Goal: Contribute content: Add original content to the website for others to see

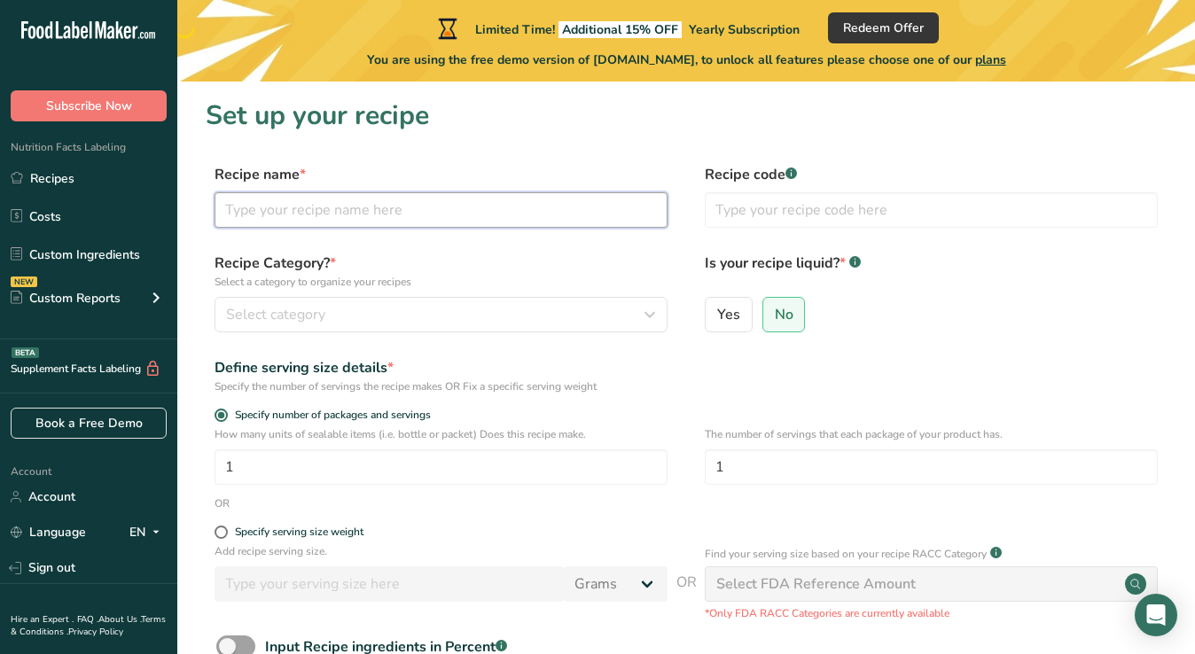
click at [419, 215] on input "text" at bounding box center [441, 209] width 453 height 35
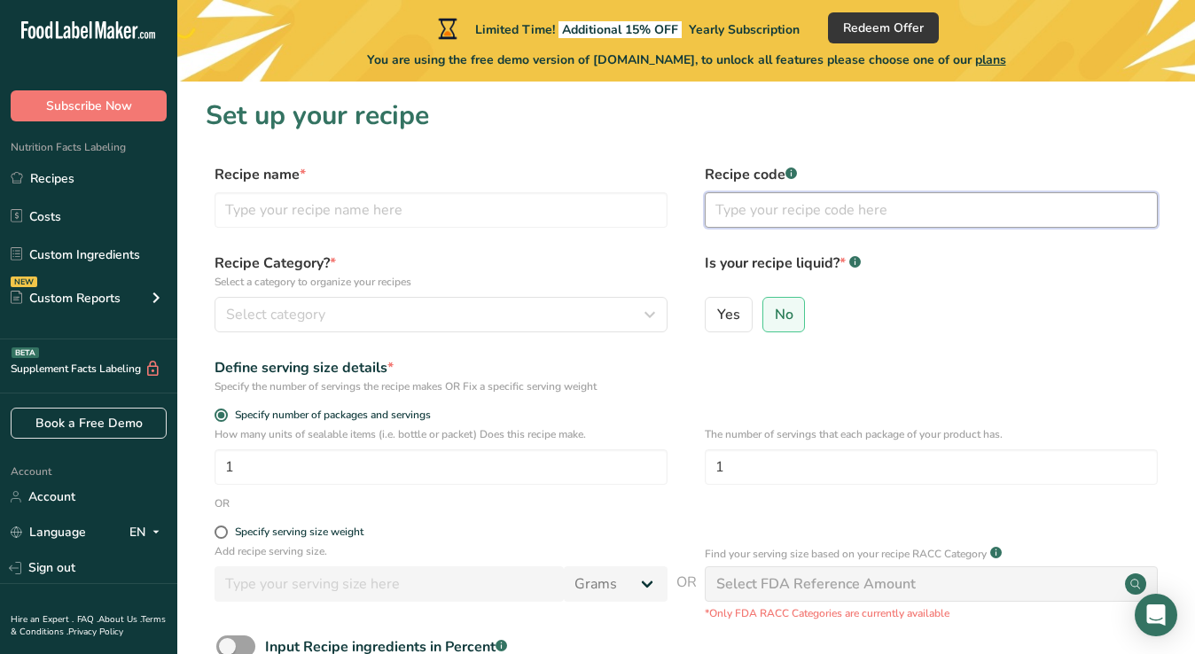
click at [761, 215] on input "text" at bounding box center [931, 209] width 453 height 35
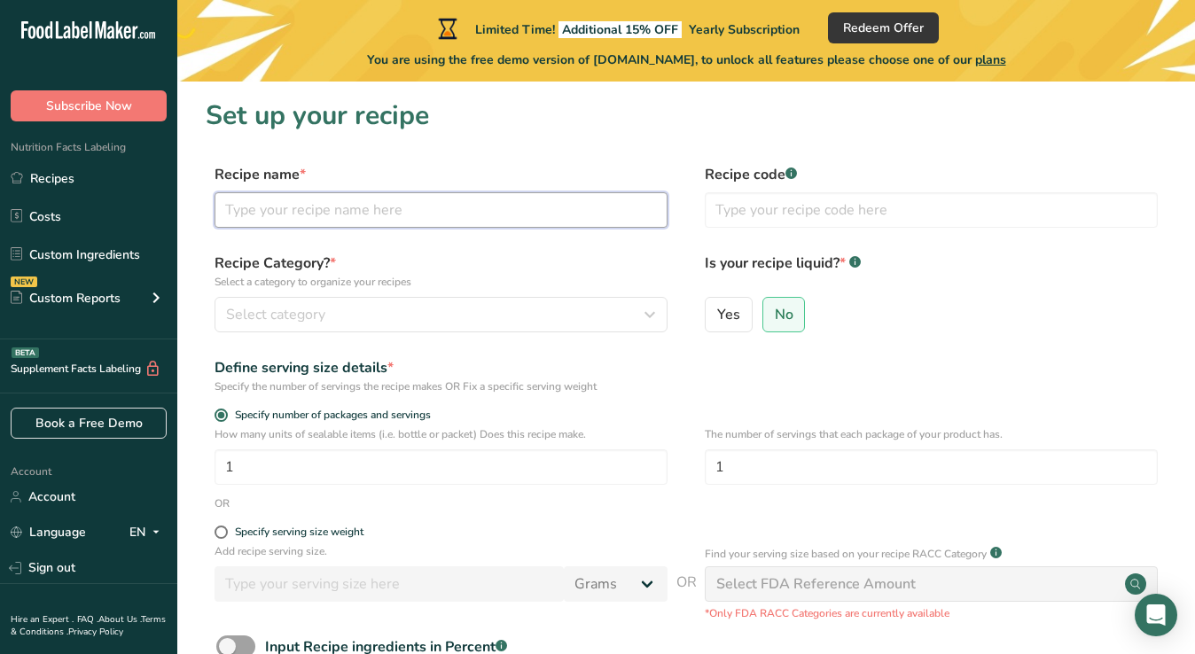
click at [497, 205] on input "text" at bounding box center [441, 209] width 453 height 35
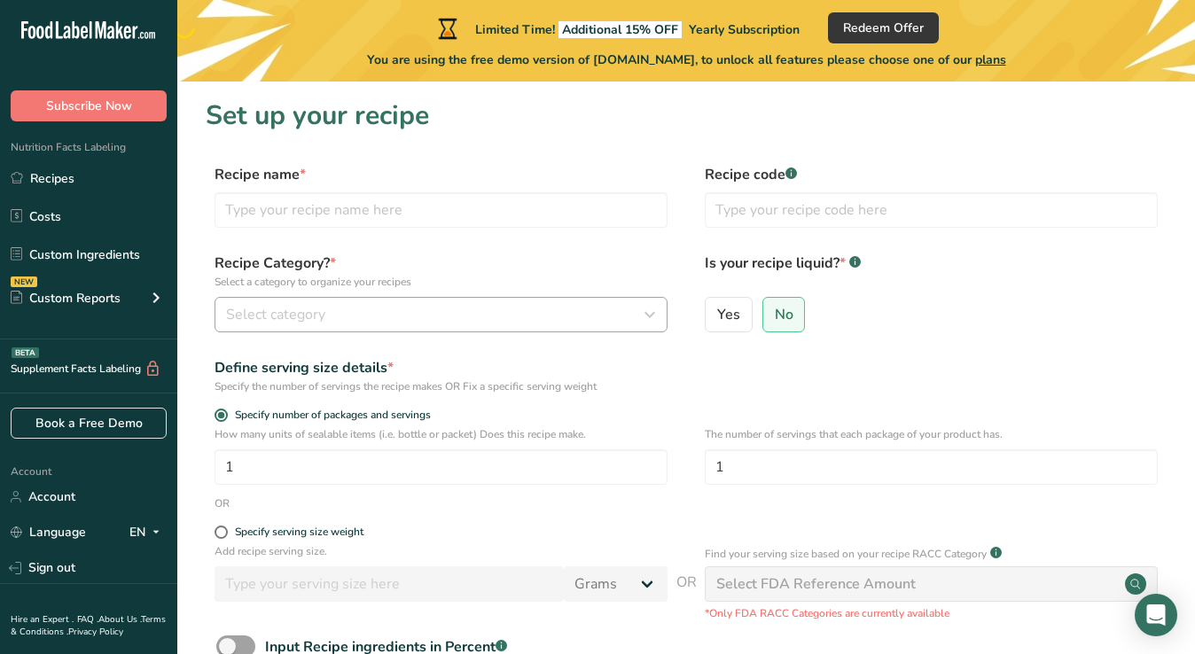
click at [405, 301] on button "Select category" at bounding box center [441, 314] width 453 height 35
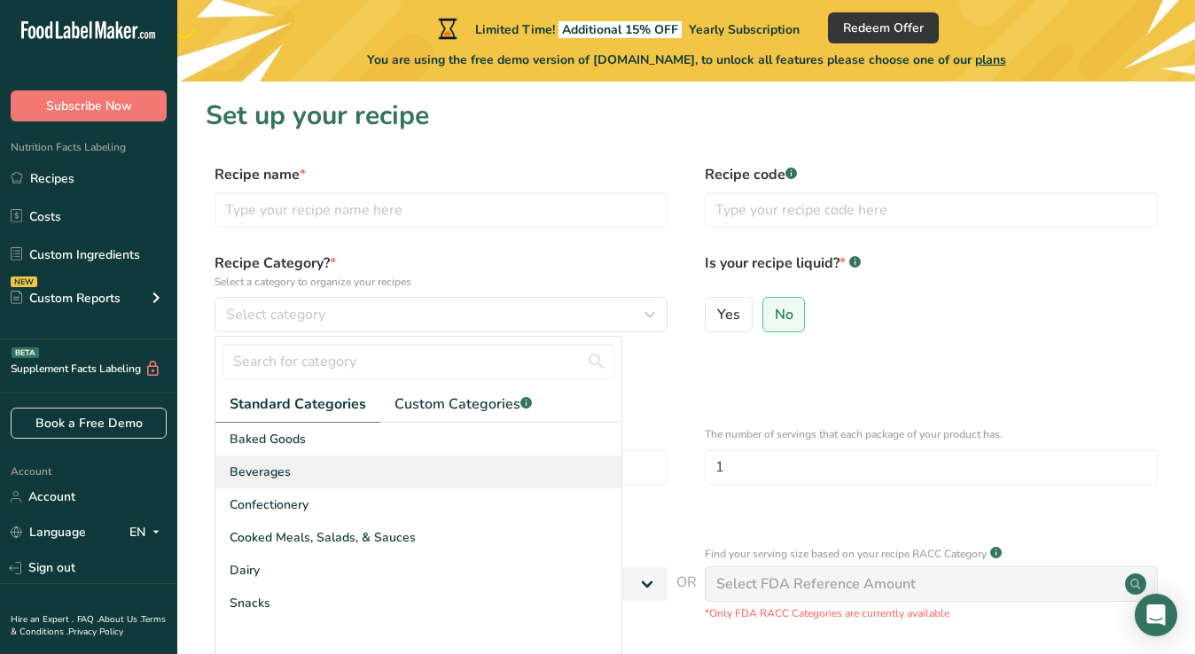
click at [323, 466] on div "Beverages" at bounding box center [418, 472] width 406 height 33
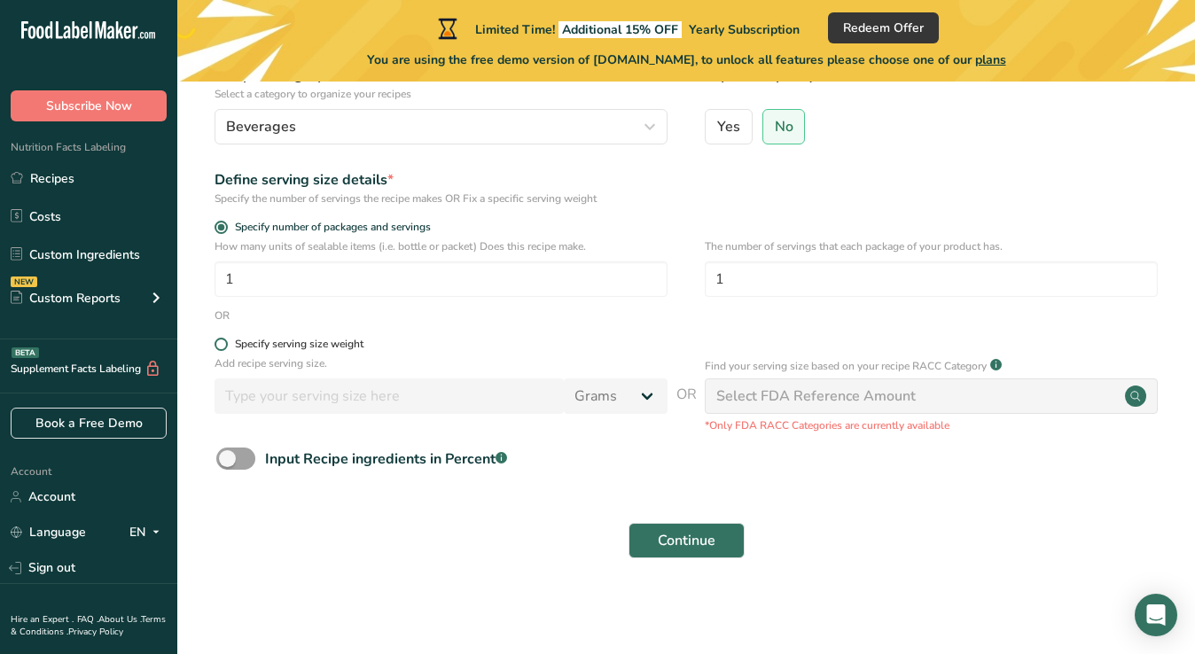
scroll to position [187, 0]
click at [226, 346] on span at bounding box center [221, 345] width 13 height 13
click at [226, 346] on input "Specify serving size weight" at bounding box center [221, 346] width 12 height 12
radio input "true"
radio input "false"
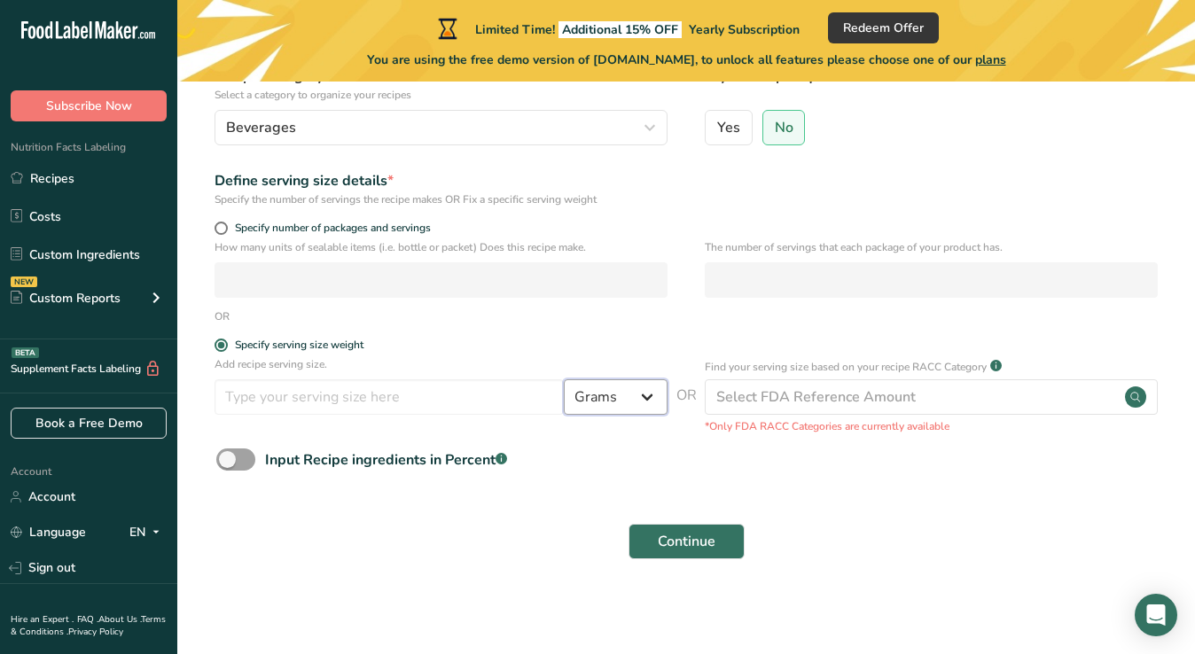
select select "17"
select select "22"
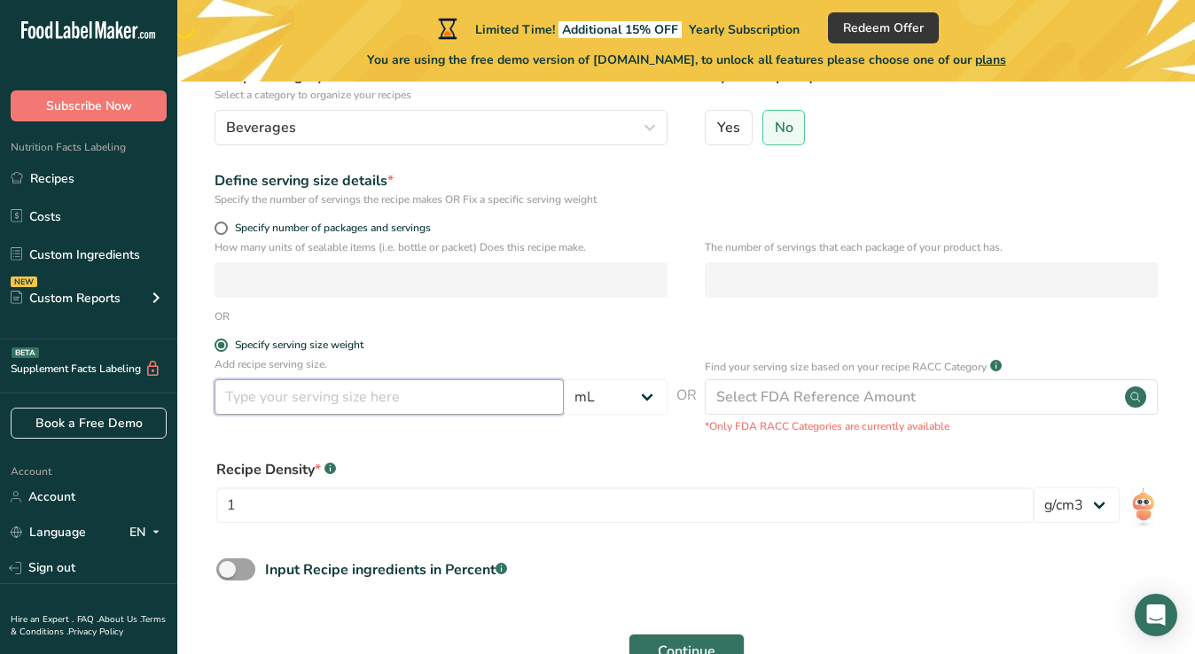
click at [347, 399] on input "number" at bounding box center [389, 396] width 349 height 35
type input "2"
type input "375"
click at [641, 468] on div "Recipe Density * .a-a{fill:#347362;}.b-a{fill:#fff;}" at bounding box center [624, 469] width 817 height 21
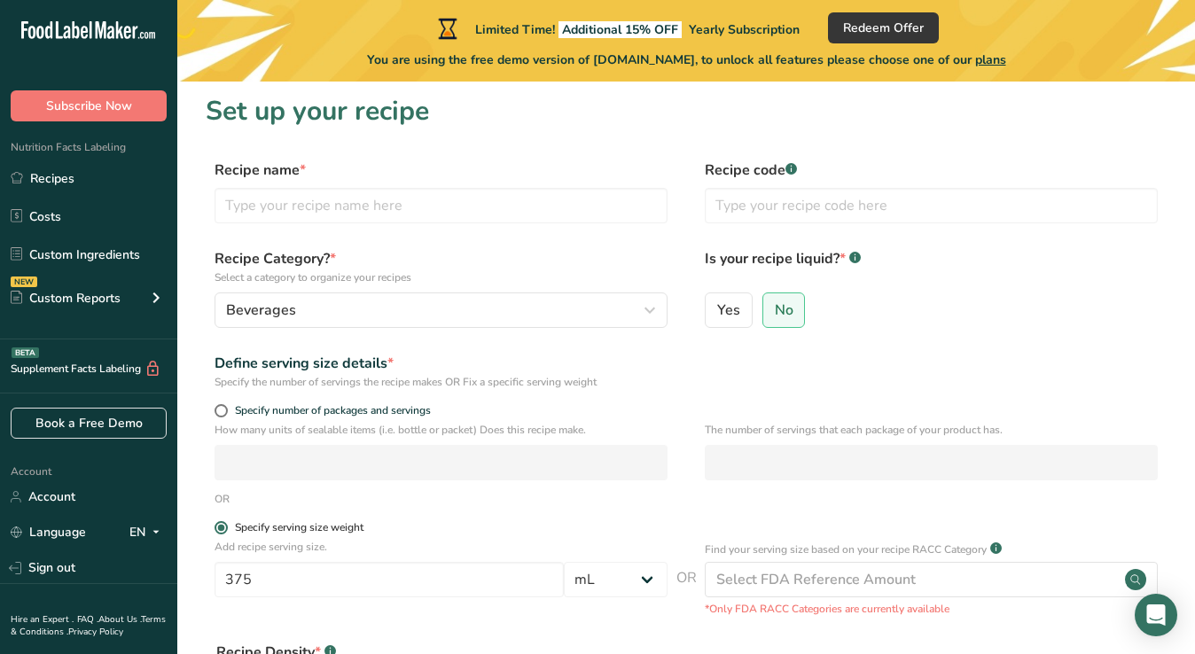
scroll to position [4, 0]
click at [723, 325] on label "Yes" at bounding box center [729, 310] width 48 height 35
click at [717, 316] on input "Yes" at bounding box center [712, 310] width 12 height 12
radio input "true"
radio input "false"
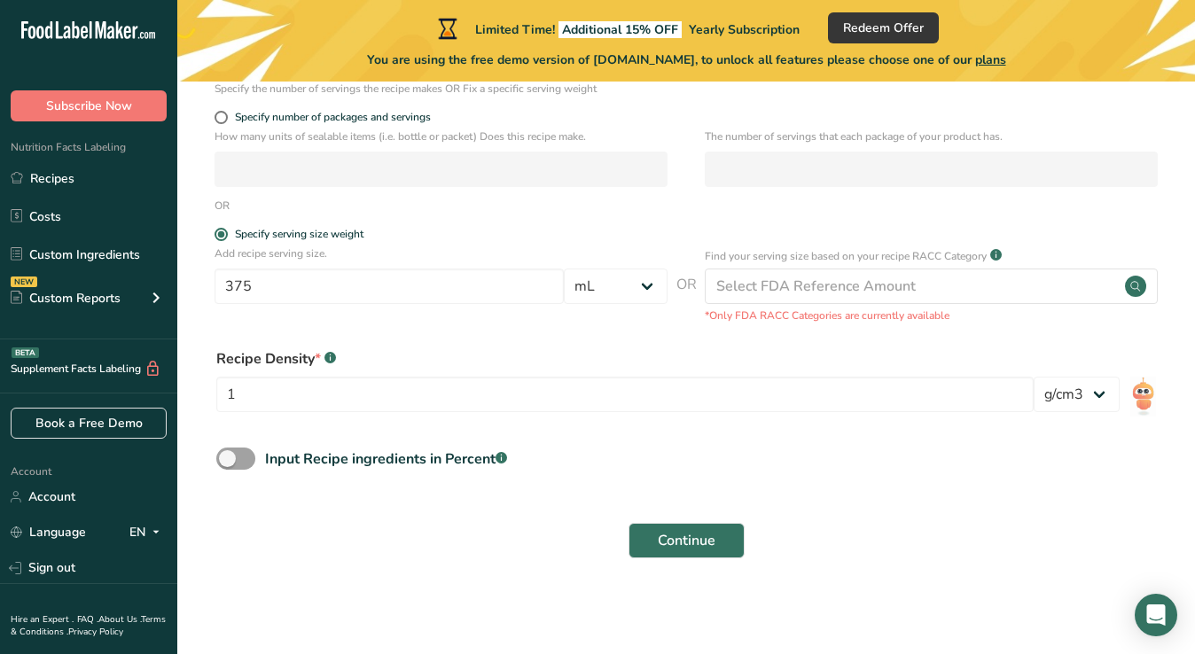
scroll to position [297, 0]
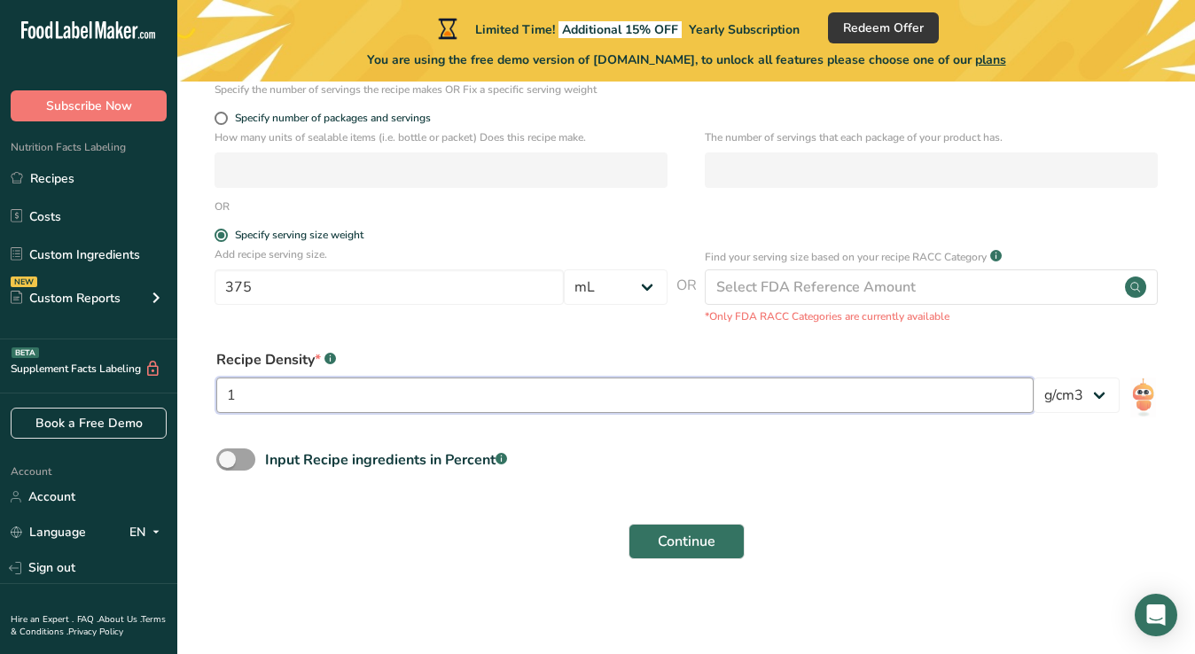
click at [928, 403] on input "1" at bounding box center [624, 395] width 817 height 35
click at [925, 401] on input "1" at bounding box center [624, 395] width 817 height 35
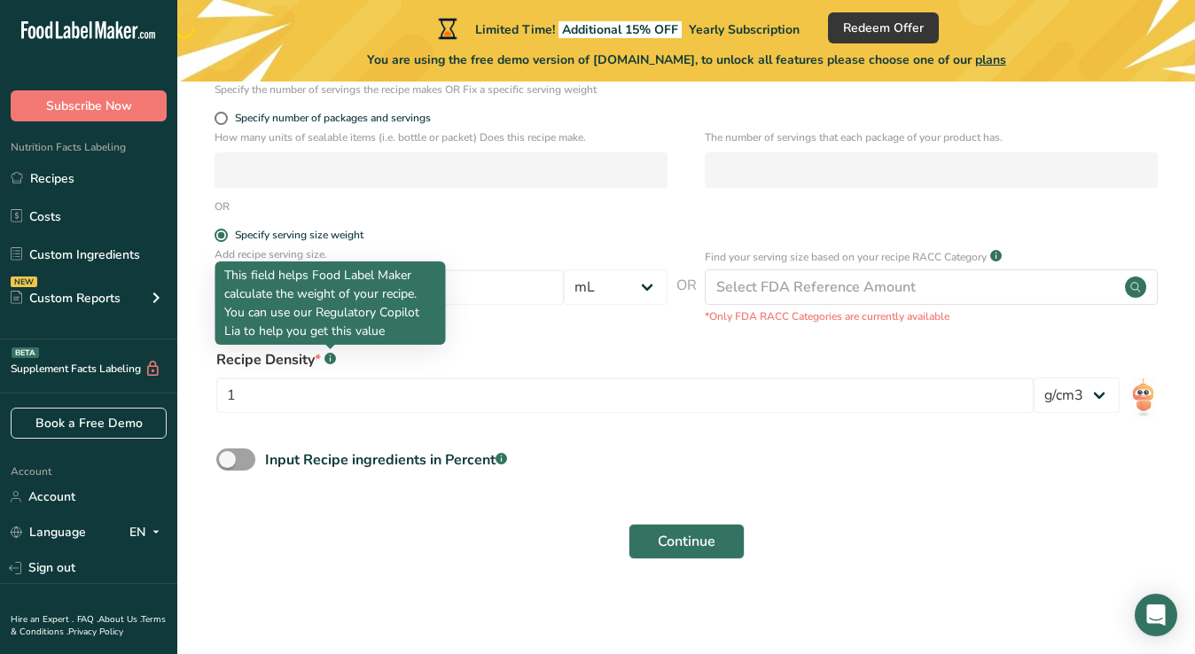
click at [331, 358] on icon at bounding box center [330, 359] width 1 height 4
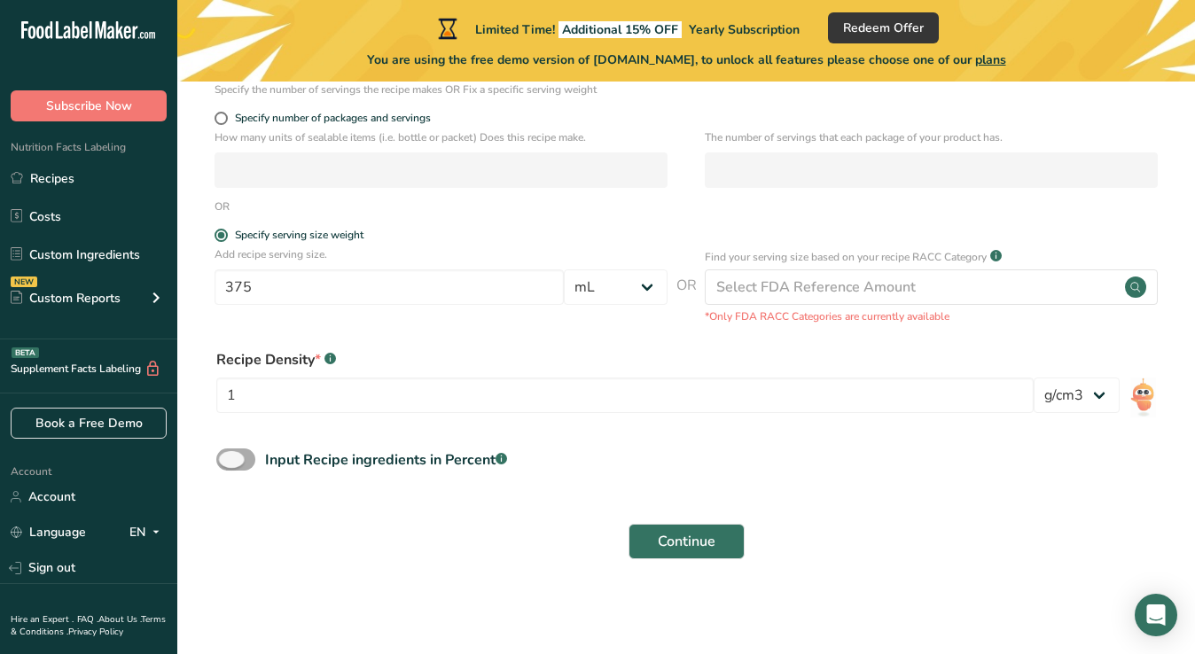
click at [229, 459] on span at bounding box center [235, 460] width 39 height 22
click at [228, 459] on input "Input Recipe ingredients in Percent .a-a{fill:#347362;}.b-a{fill:#fff;}" at bounding box center [222, 460] width 12 height 12
checkbox input "true"
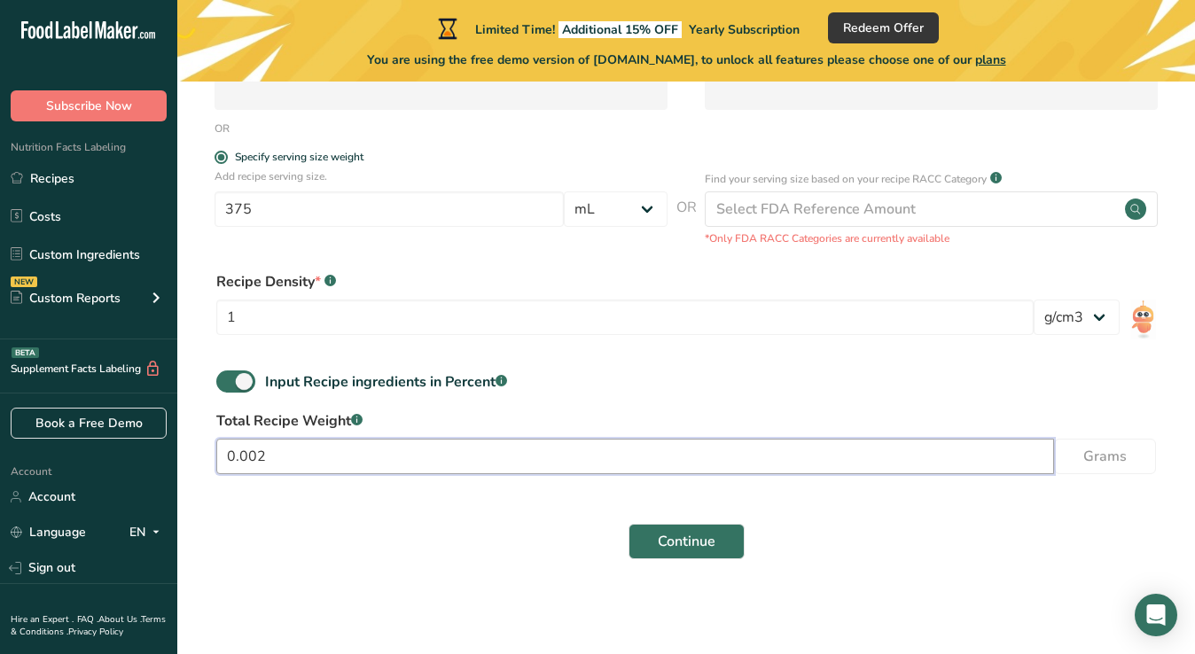
click at [414, 450] on input "0.002" at bounding box center [635, 456] width 838 height 35
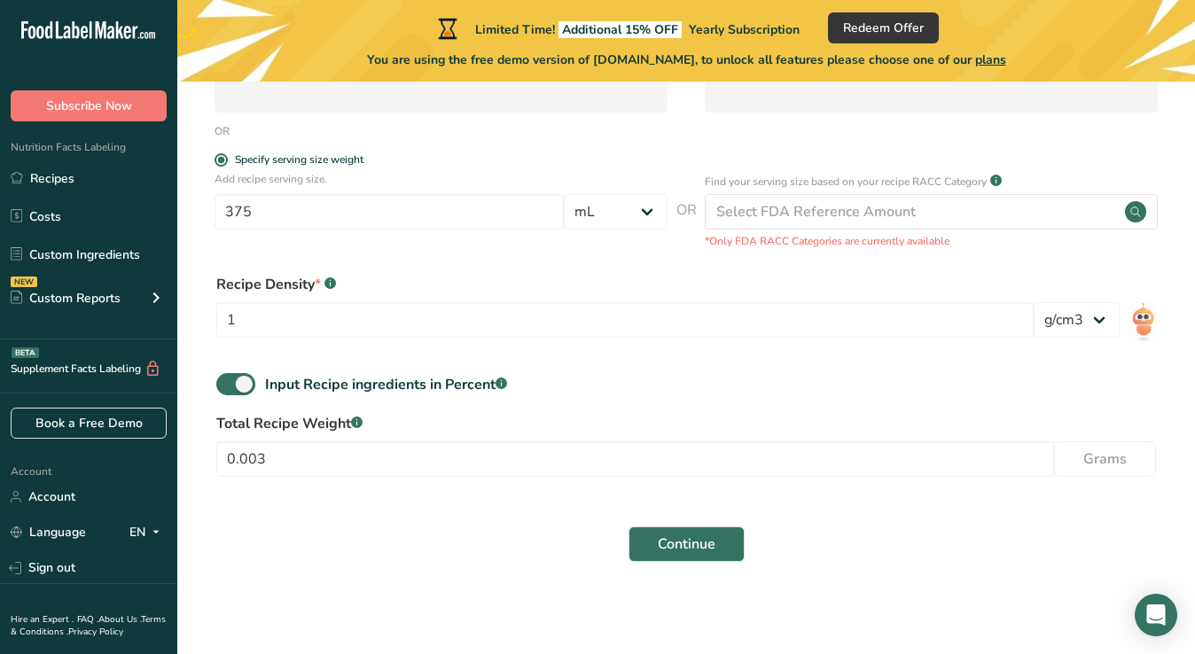
click at [1125, 464] on span "Grams" at bounding box center [1104, 459] width 43 height 21
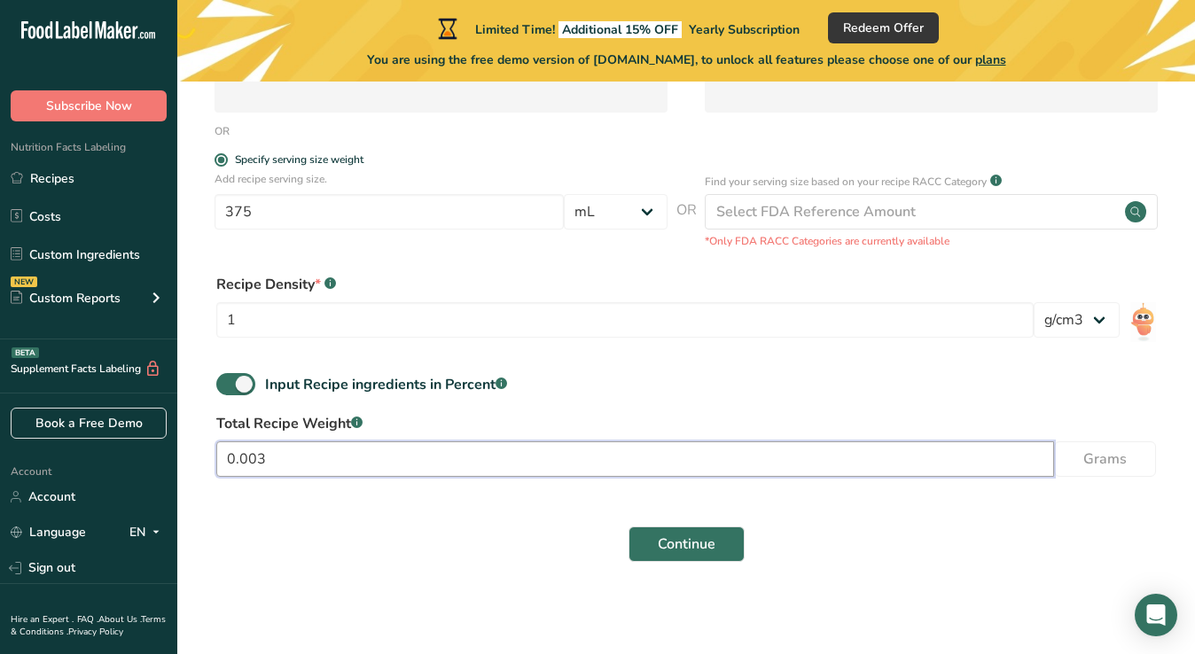
click at [461, 452] on input "0.003" at bounding box center [635, 458] width 838 height 35
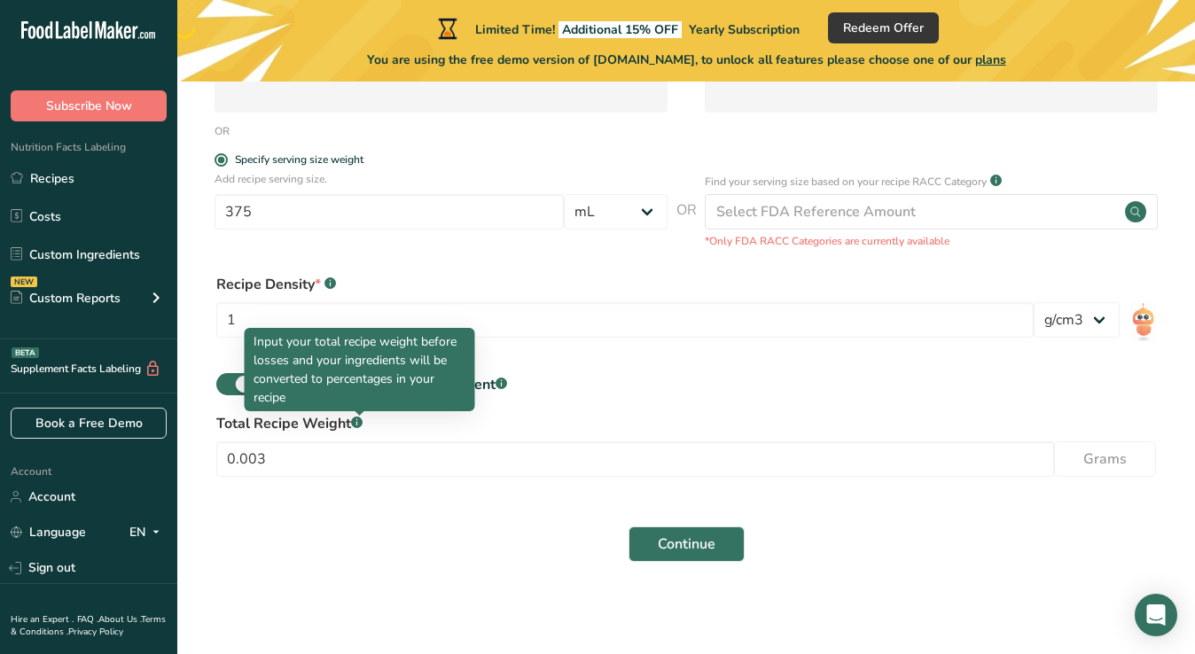
click at [360, 424] on rect at bounding box center [357, 423] width 12 height 12
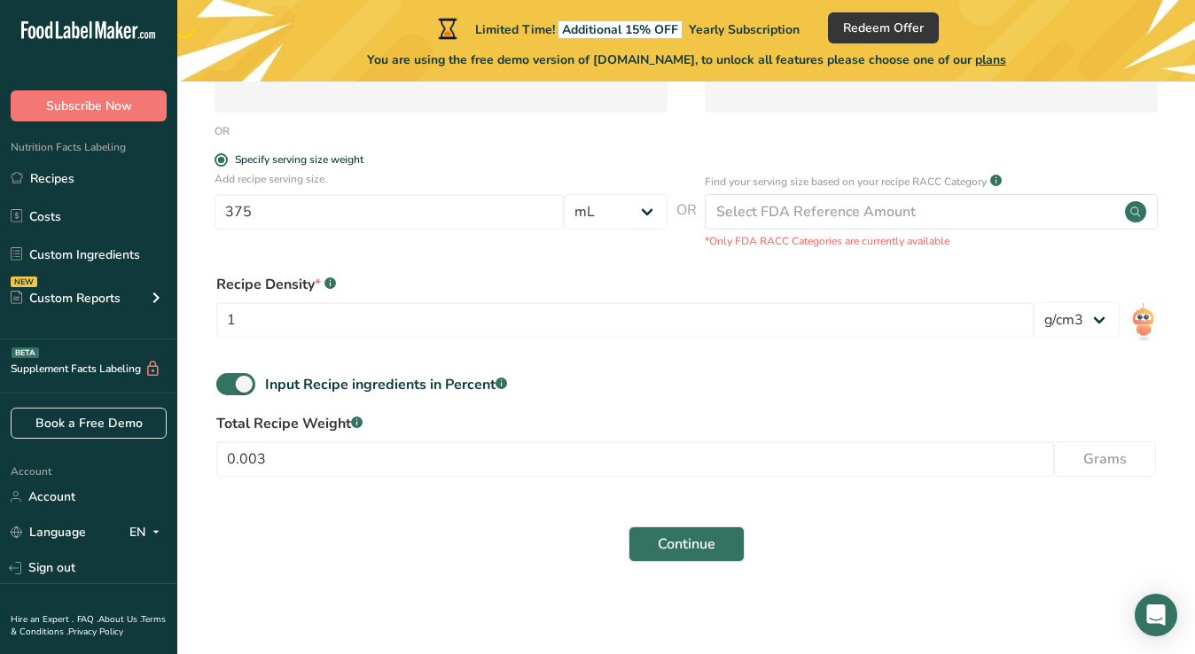
click at [360, 424] on rect at bounding box center [357, 423] width 12 height 12
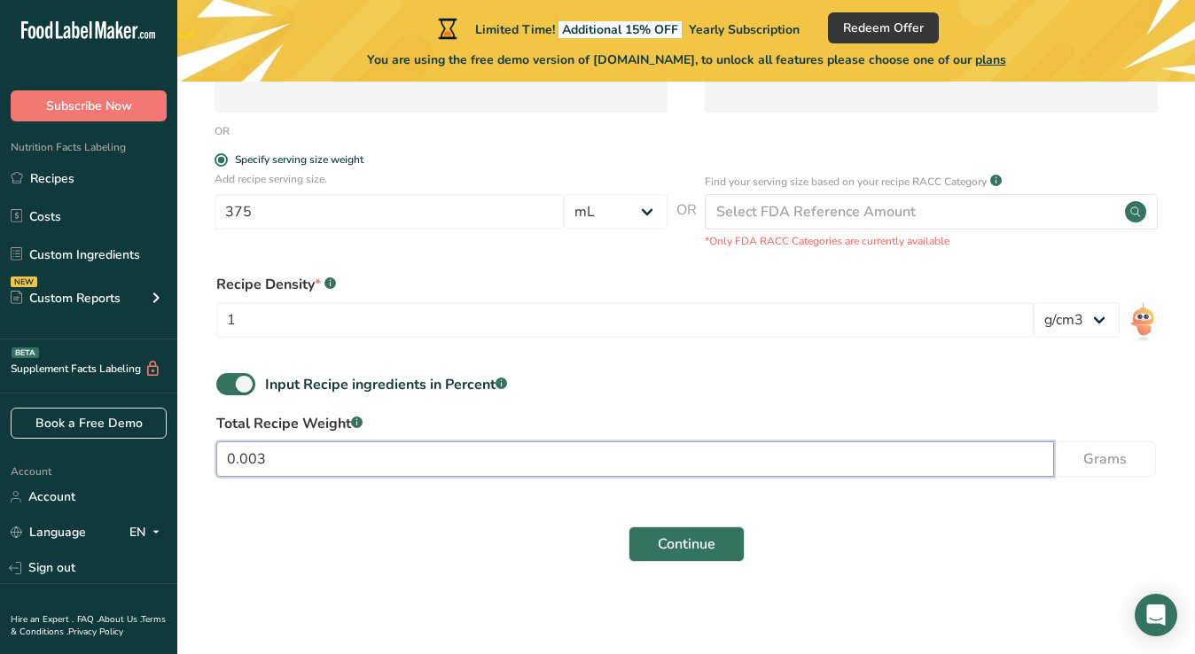
drag, startPoint x: 335, startPoint y: 459, endPoint x: 167, endPoint y: 454, distance: 168.5
click at [167, 454] on div ".a-20{fill:#fff;} Subscribe Now Nutrition Facts Labeling Recipes Costs Custom I…" at bounding box center [597, 143] width 1195 height 1030
type input "6"
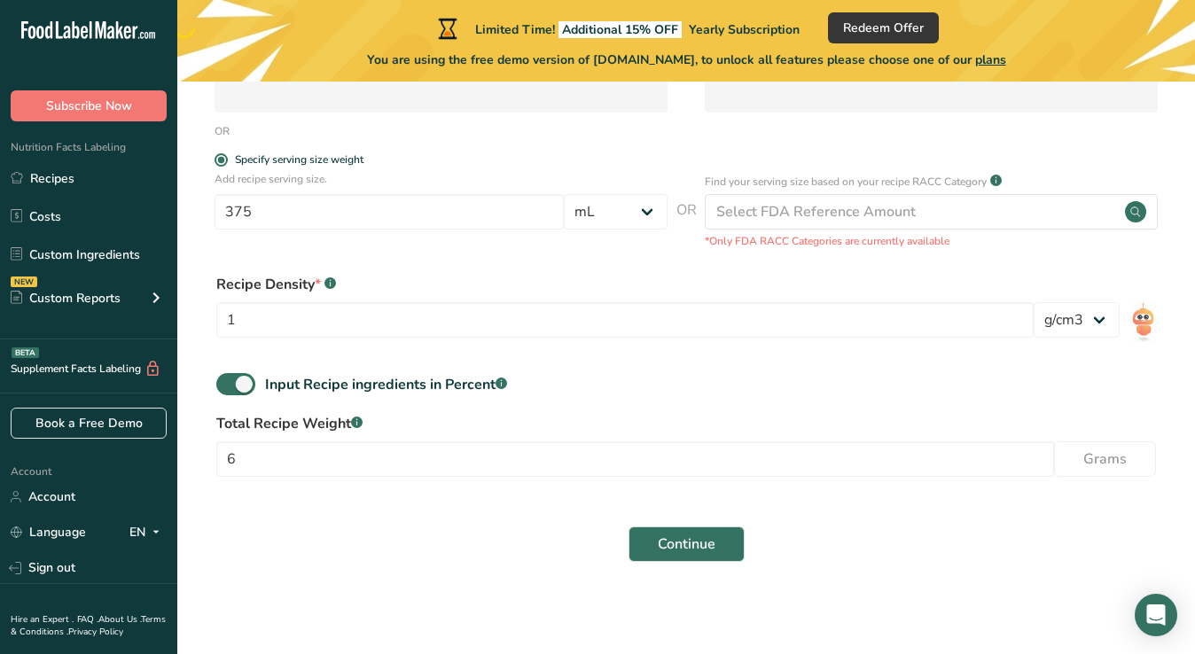
click at [319, 504] on form "Recipe name * Recipe code .a-a{fill:#347362;}.b-a{fill:#fff;} Recipe Category? …" at bounding box center [686, 182] width 961 height 781
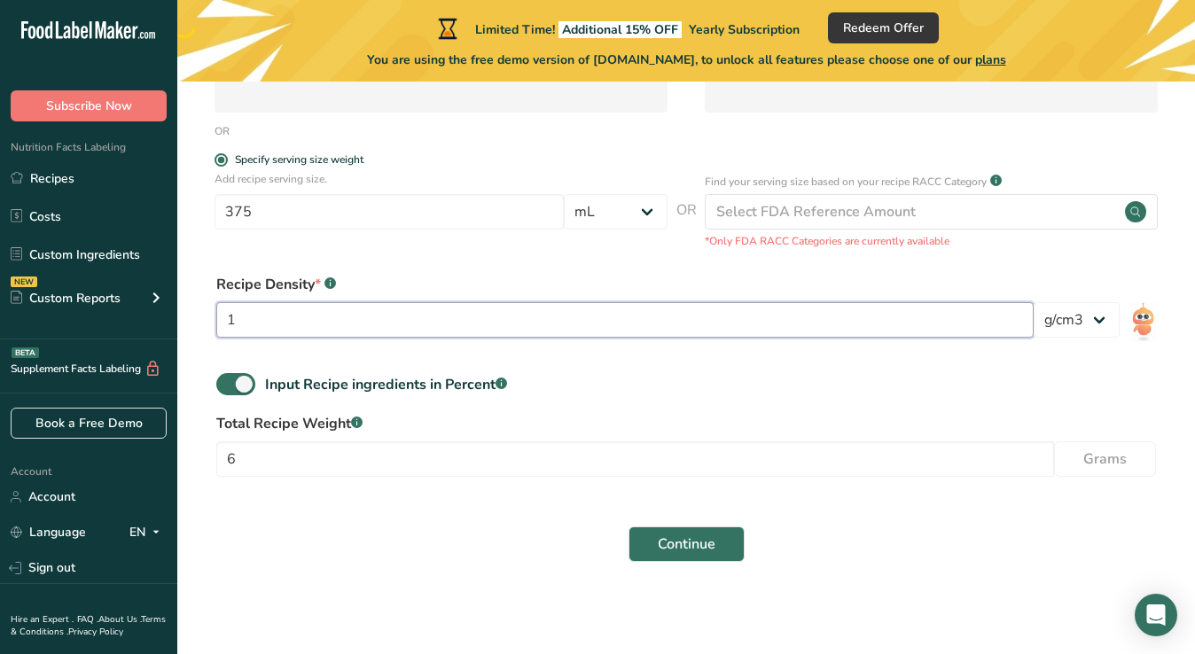
click at [280, 321] on input "1" at bounding box center [624, 319] width 817 height 35
type input "2"
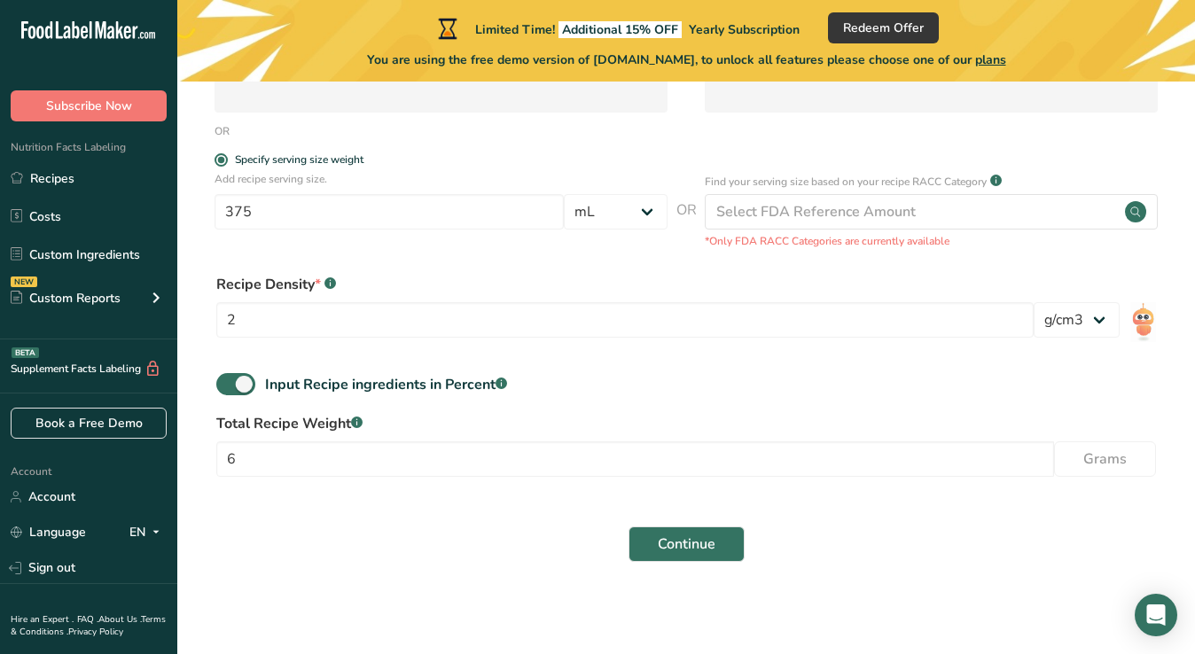
click at [432, 405] on div "Input Recipe ingredients in Percent .a-a{fill:#347362;}.b-a{fill:#fff;}" at bounding box center [686, 391] width 961 height 36
click at [533, 399] on div "Input Recipe ingredients in Percent .a-a{fill:#347362;}.b-a{fill:#fff;}" at bounding box center [686, 391] width 961 height 36
click at [1028, 375] on div "Input Recipe ingredients in Percent .a-a{fill:#347362;}.b-a{fill:#fff;}" at bounding box center [686, 391] width 961 height 36
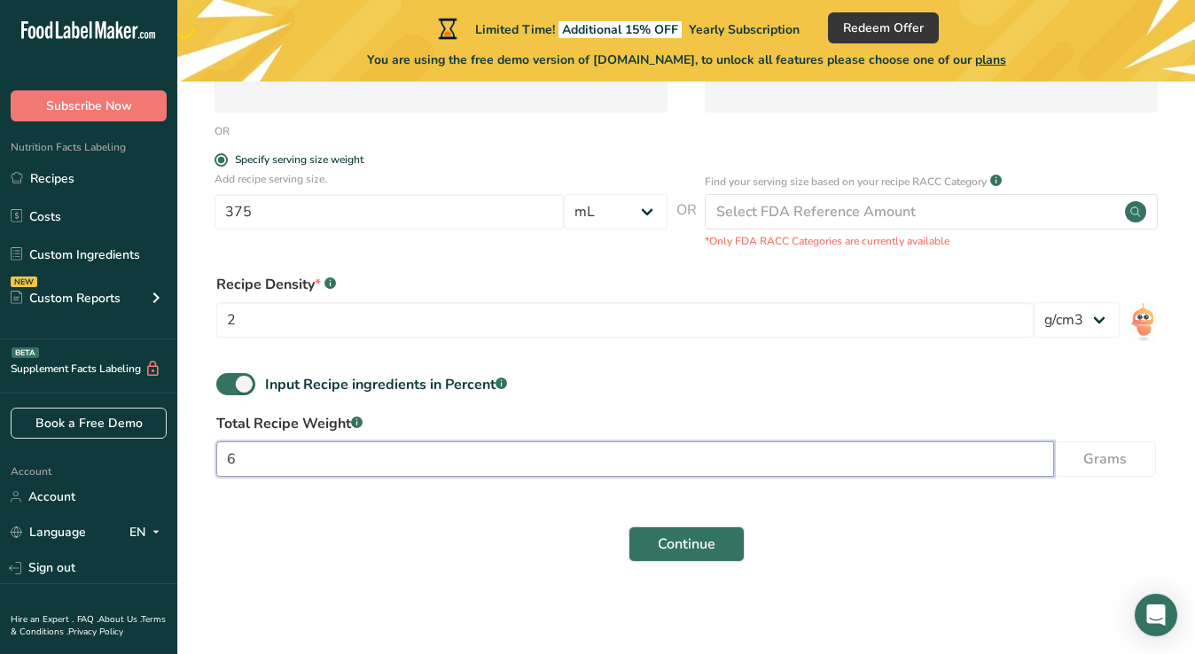
click at [359, 460] on input "6" at bounding box center [635, 458] width 838 height 35
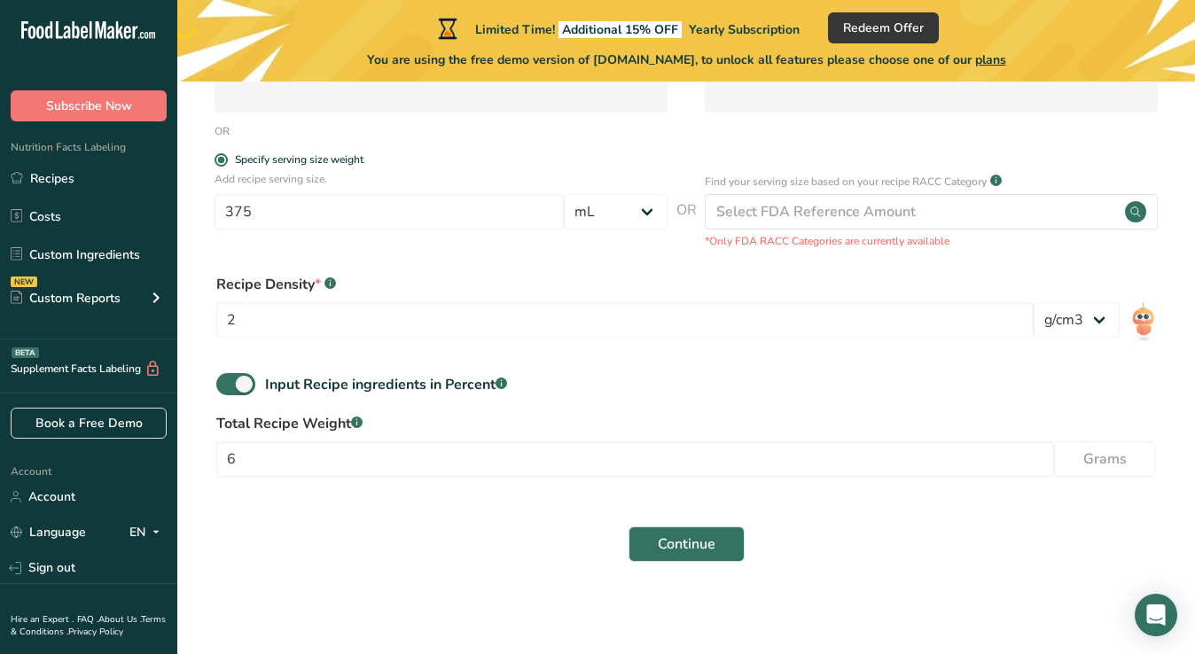
click at [348, 511] on form "Recipe name * Recipe code .a-a{fill:#347362;}.b-a{fill:#fff;} Recipe Category? …" at bounding box center [686, 182] width 961 height 781
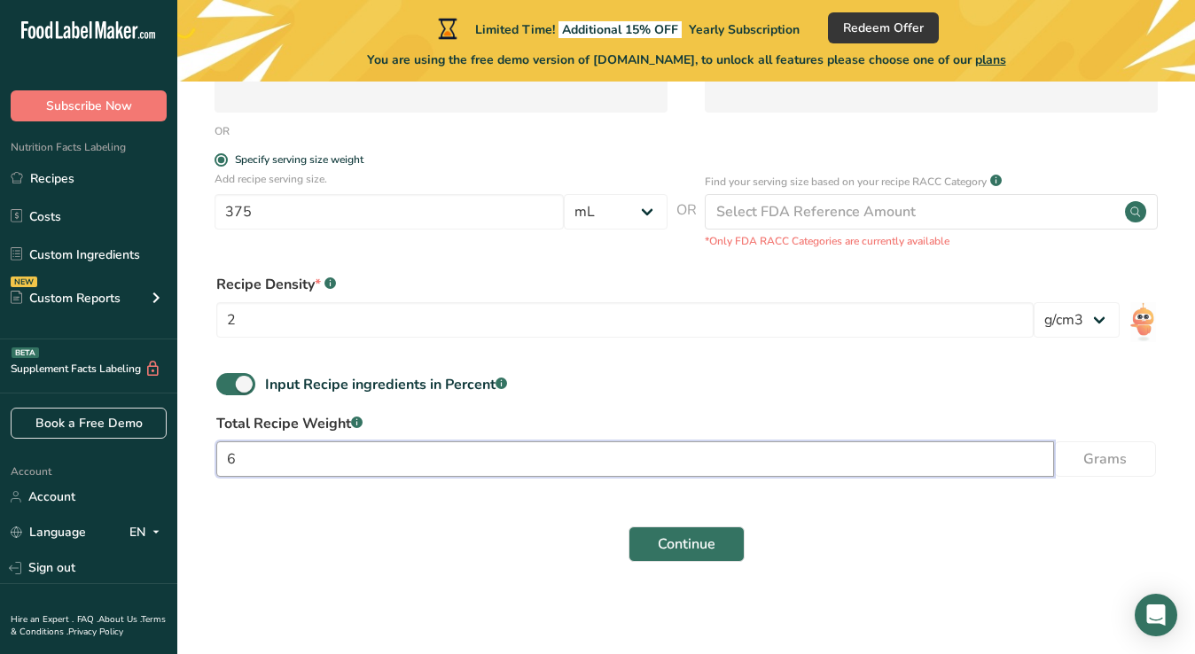
drag, startPoint x: 253, startPoint y: 454, endPoint x: 147, endPoint y: 453, distance: 105.5
click at [147, 452] on div ".a-20{fill:#fff;} Subscribe Now Nutrition Facts Labeling Recipes Costs Custom I…" at bounding box center [597, 143] width 1195 height 1030
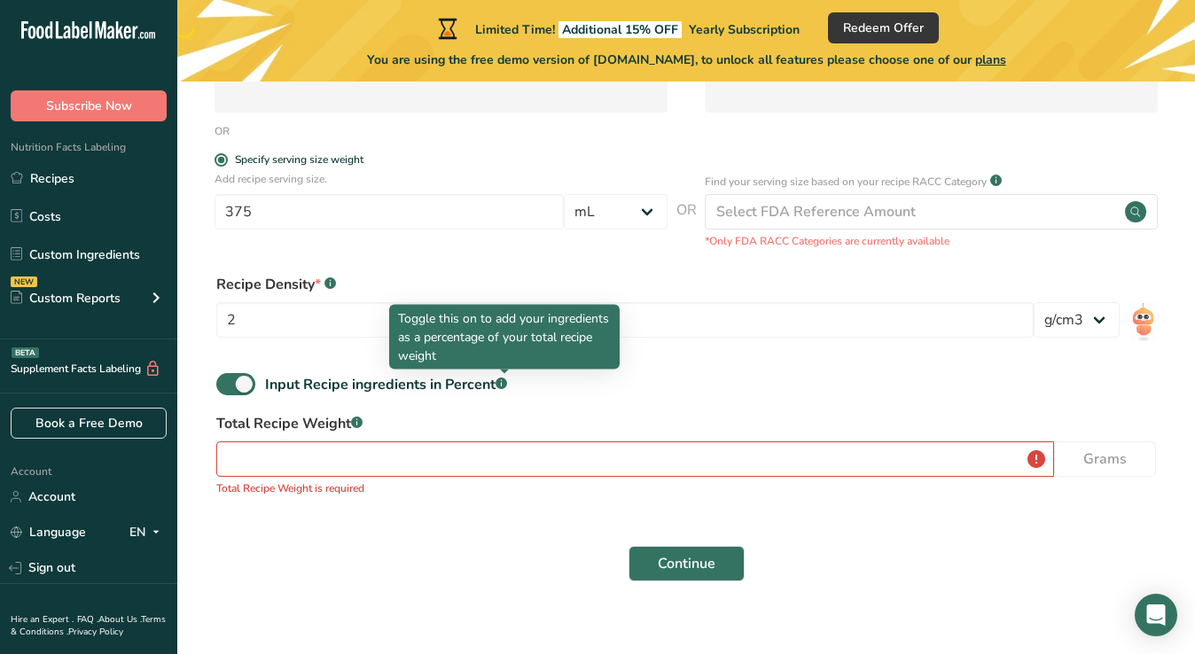
click at [520, 385] on div "Input Recipe ingredients in Percent .a-a{fill:#347362;}.b-a{fill:#fff;}" at bounding box center [686, 391] width 961 height 36
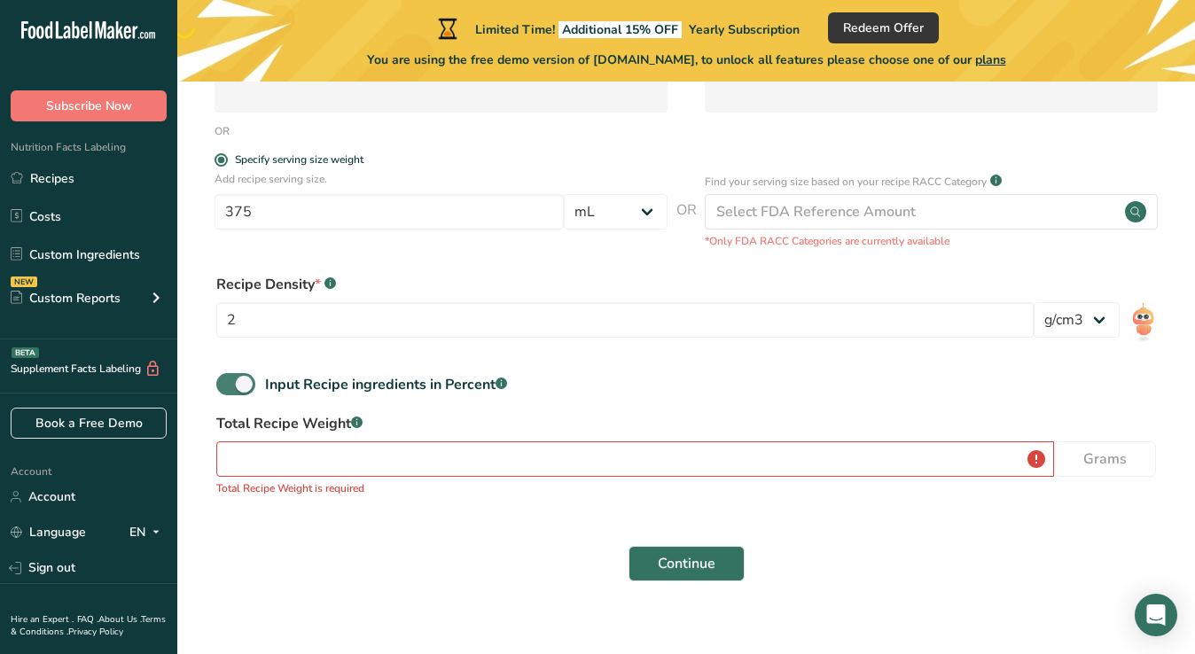
click at [236, 381] on span at bounding box center [235, 384] width 39 height 22
click at [228, 381] on input "Input Recipe ingredients in Percent .a-a{fill:#347362;}.b-a{fill:#fff;}" at bounding box center [222, 385] width 12 height 12
checkbox input "false"
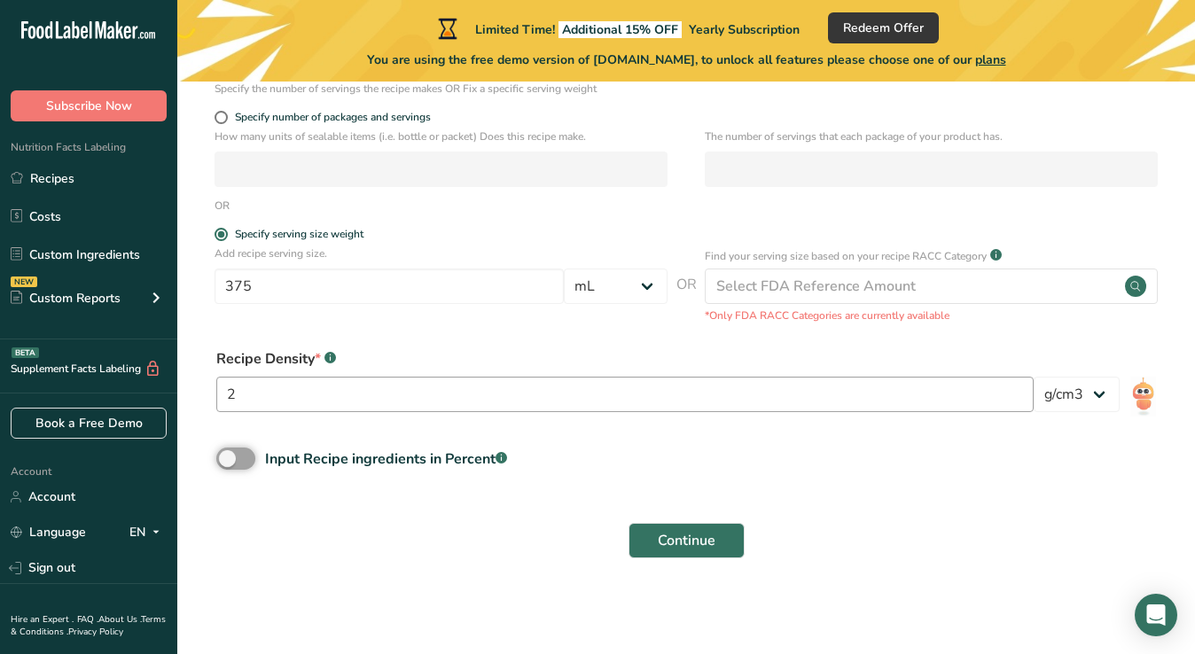
scroll to position [297, 0]
click at [258, 380] on input "2" at bounding box center [624, 395] width 817 height 35
click at [254, 399] on input "2" at bounding box center [624, 395] width 817 height 35
drag, startPoint x: 258, startPoint y: 395, endPoint x: 200, endPoint y: 395, distance: 57.6
click at [200, 395] on section "Set up your recipe Recipe name * Recipe code .a-a{fill:#347362;}.b-a{fill:#fff;…" at bounding box center [686, 192] width 1018 height 814
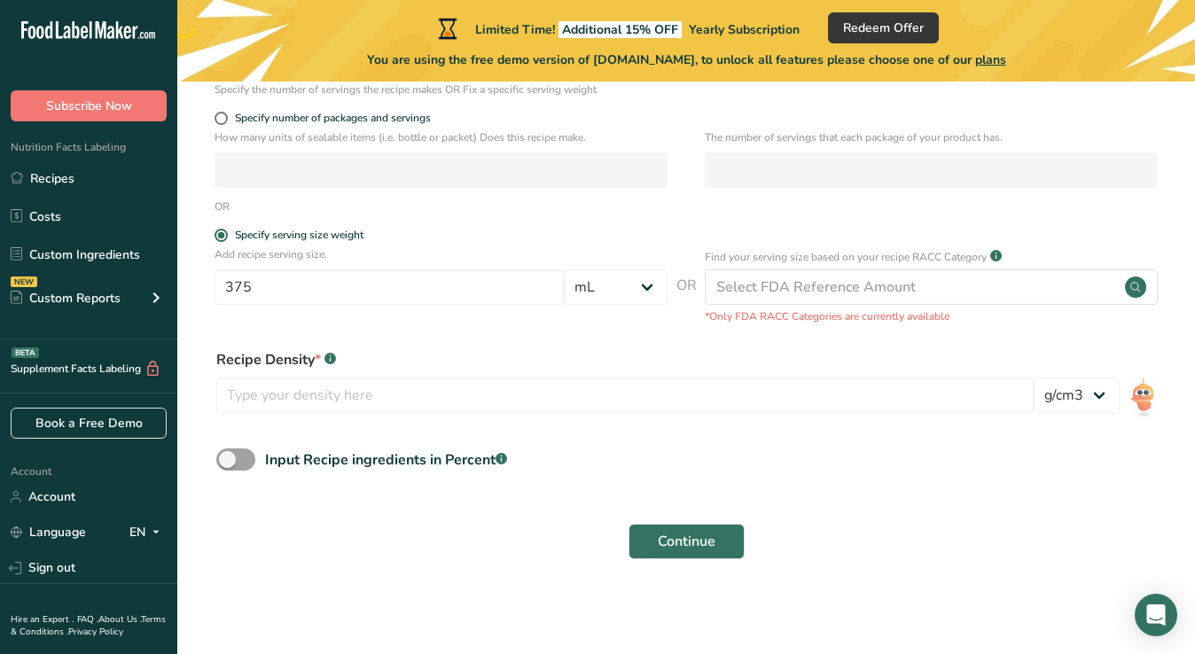
click at [340, 426] on div "Recipe Density * .a-a{fill:#347362;}.b-a{fill:#fff;} lb/ft3 g/cm3" at bounding box center [686, 387] width 961 height 96
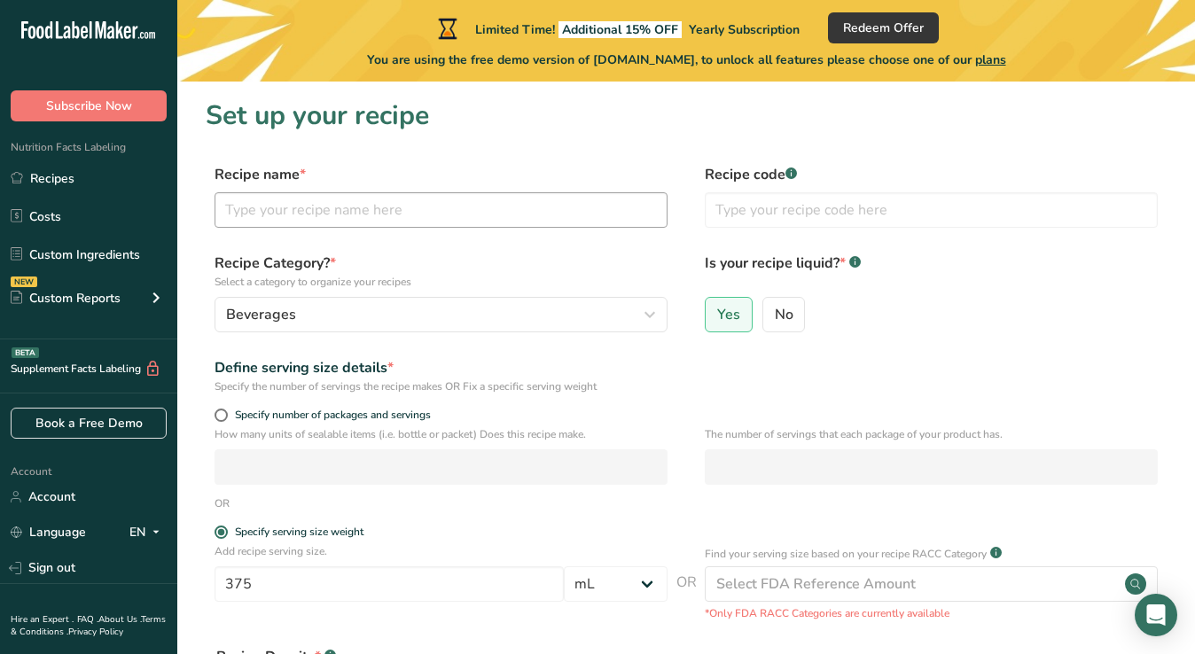
scroll to position [0, 0]
click at [357, 207] on input "text" at bounding box center [441, 209] width 453 height 35
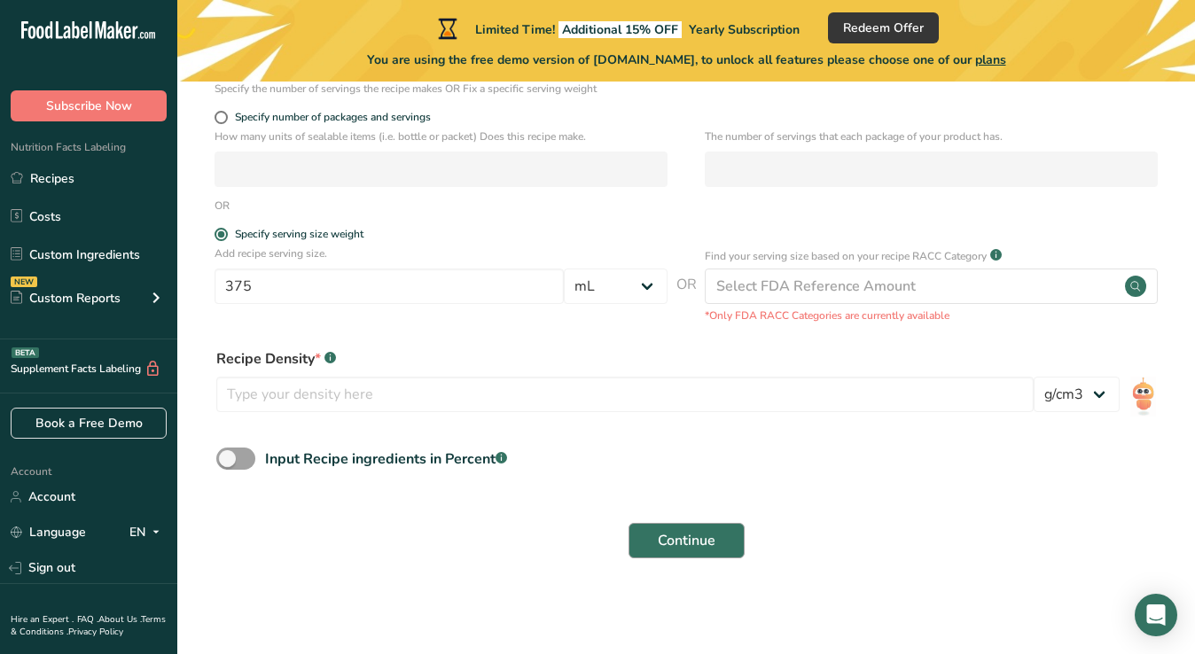
scroll to position [297, 0]
type input "Tea"
click at [703, 541] on span "Continue" at bounding box center [687, 541] width 58 height 21
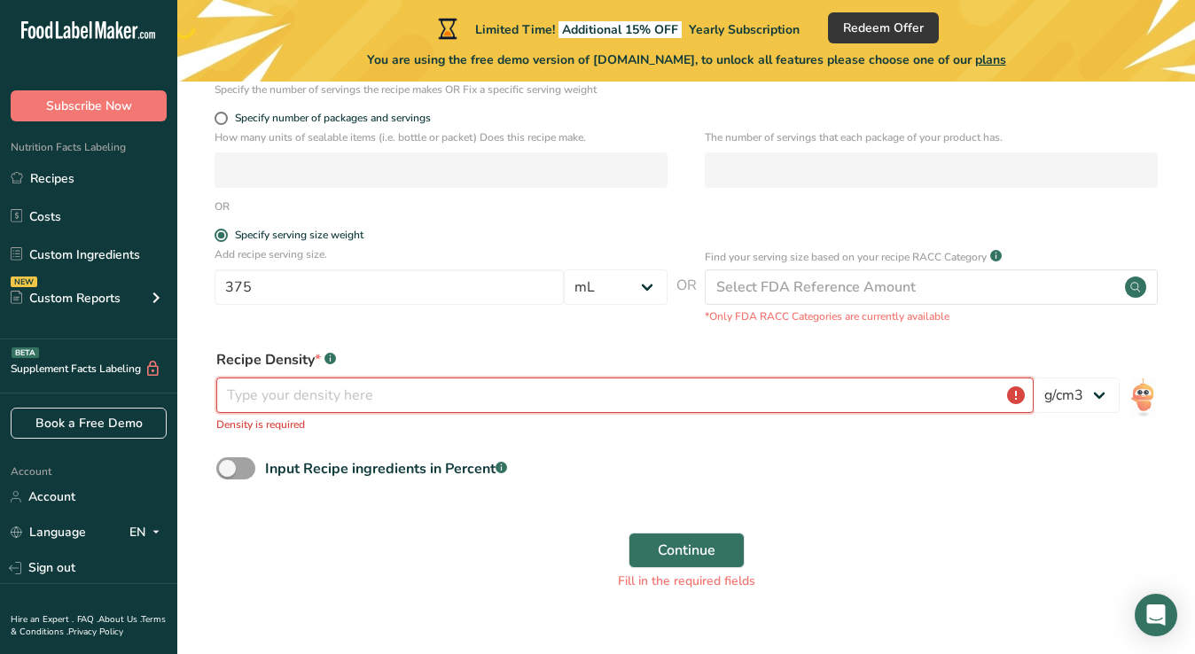
click at [444, 397] on input "number" at bounding box center [624, 395] width 817 height 35
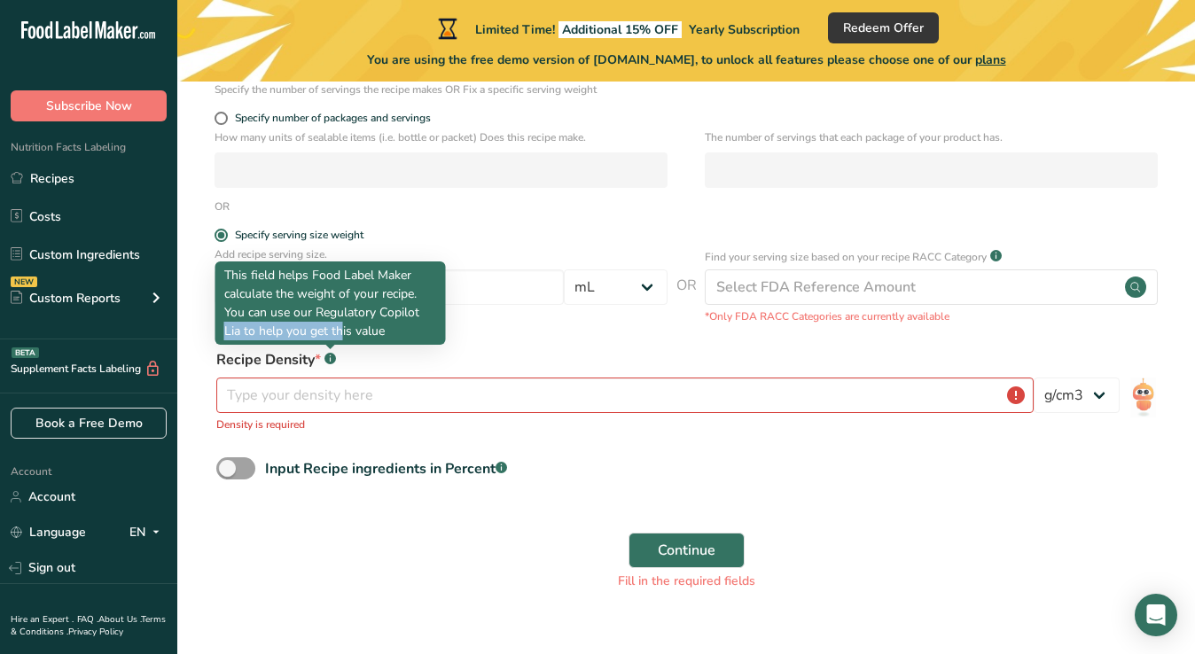
drag, startPoint x: 316, startPoint y: 311, endPoint x: 240, endPoint y: 332, distance: 79.1
click at [240, 332] on p "This field helps Food Label Maker calculate the weight of your recipe. You can …" at bounding box center [330, 303] width 213 height 74
copy p "Regulatory Copilot Lia"
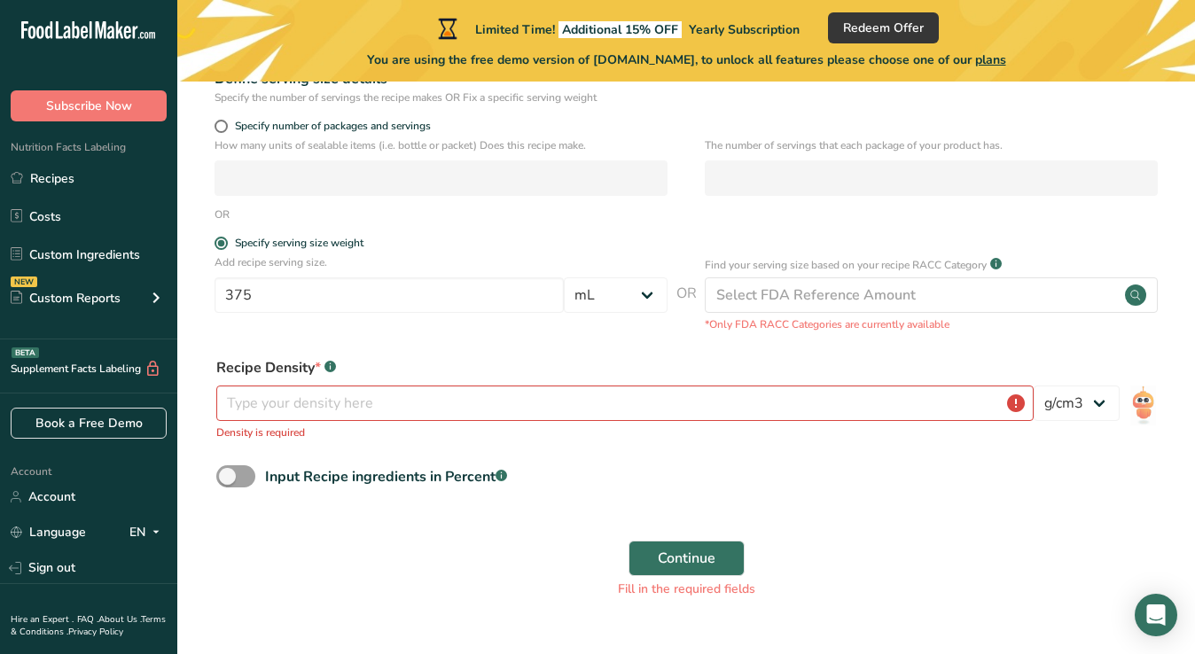
scroll to position [303, 0]
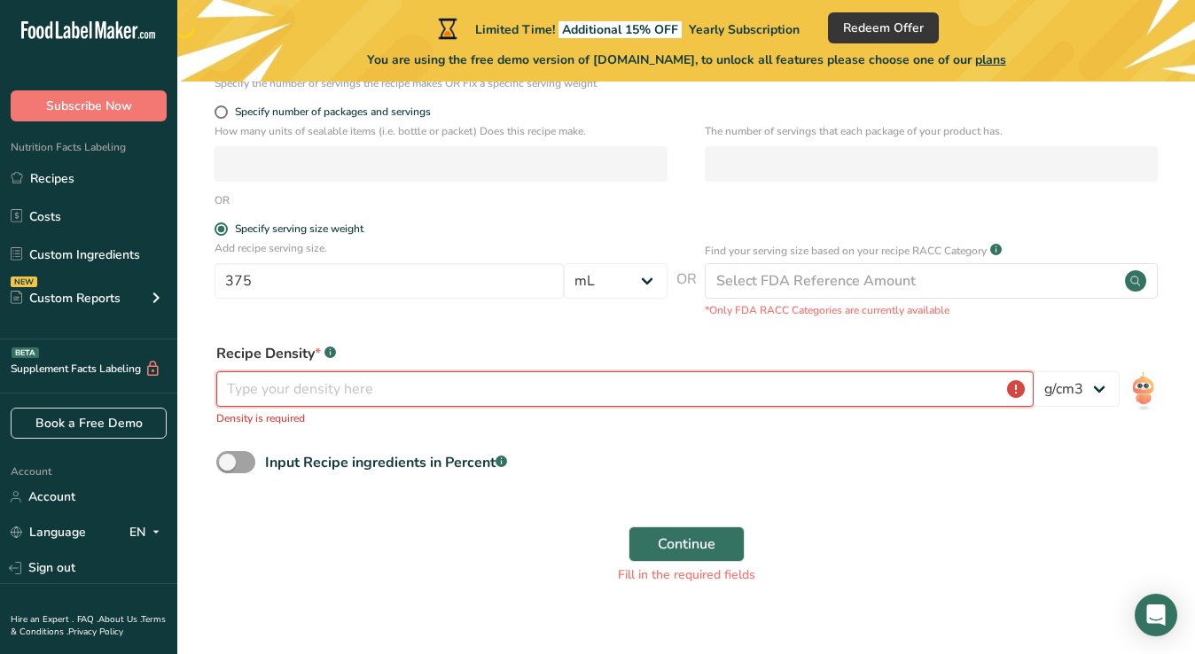
click at [340, 394] on input "number" at bounding box center [624, 388] width 817 height 35
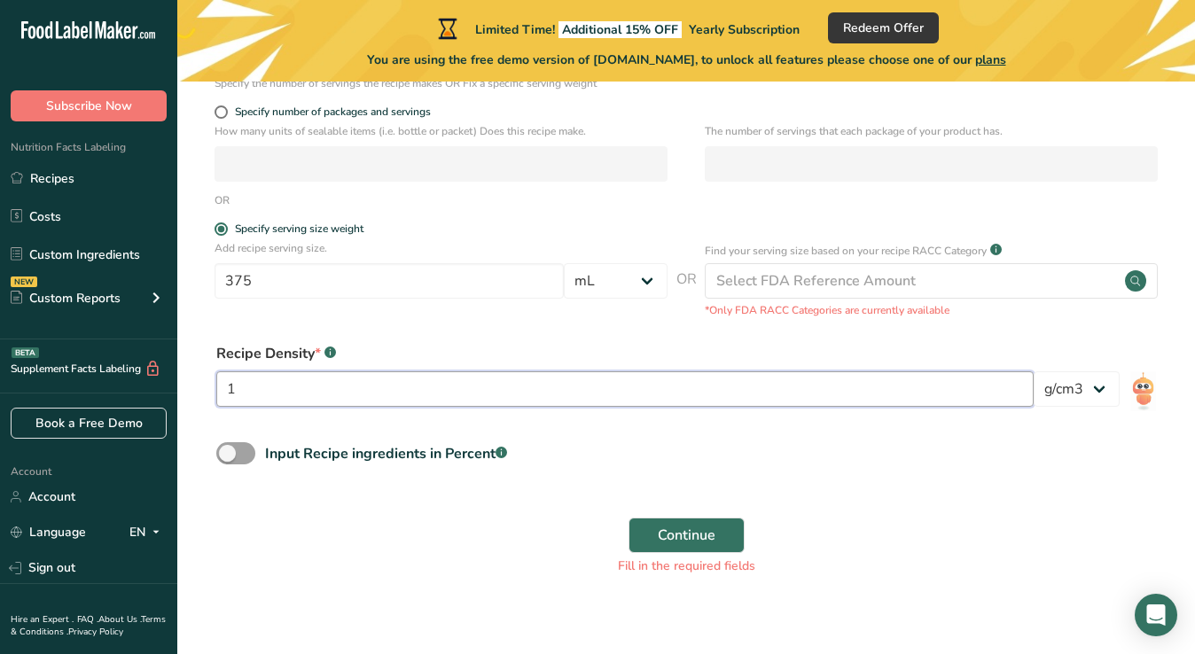
type input "1"
click at [537, 445] on div "Input Recipe ingredients in Percent .a-a{fill:#347362;}.b-a{fill:#fff;}" at bounding box center [686, 460] width 961 height 36
click at [683, 534] on span "Continue" at bounding box center [687, 535] width 58 height 21
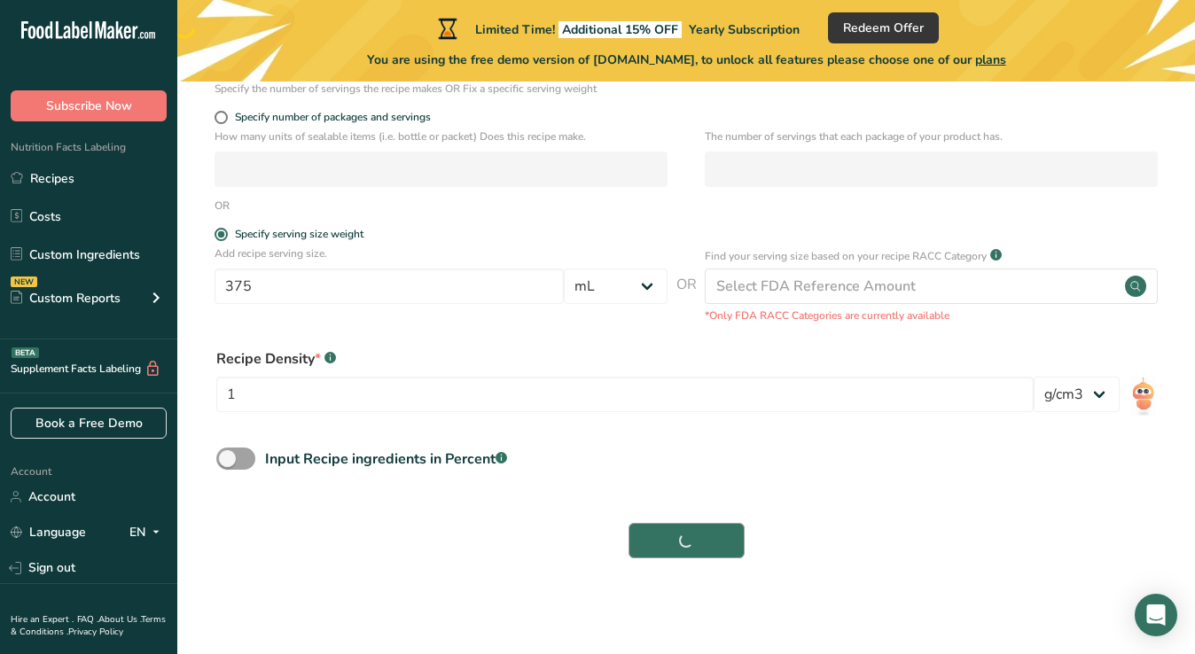
scroll to position [297, 0]
